Goal: Navigation & Orientation: Find specific page/section

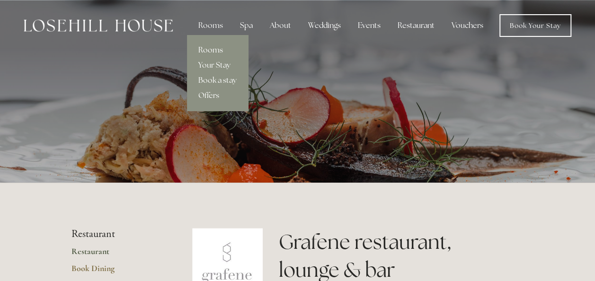
click at [221, 51] on link "Rooms" at bounding box center [217, 50] width 61 height 15
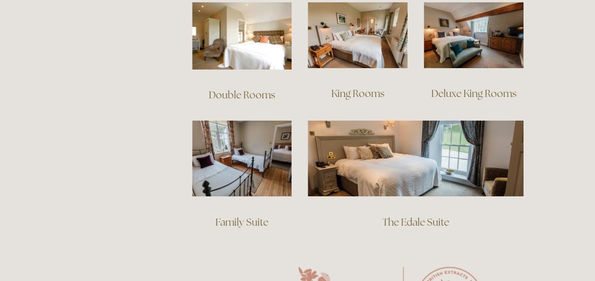
scroll to position [688, 0]
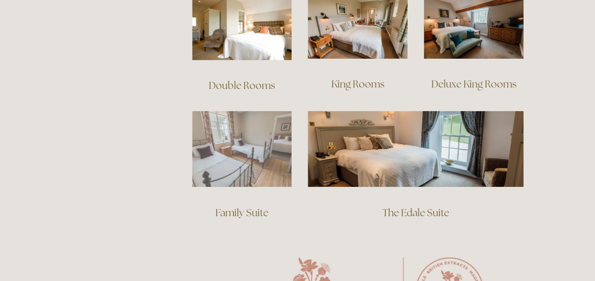
click at [244, 146] on img at bounding box center [242, 149] width 100 height 76
